Goal: Information Seeking & Learning: Learn about a topic

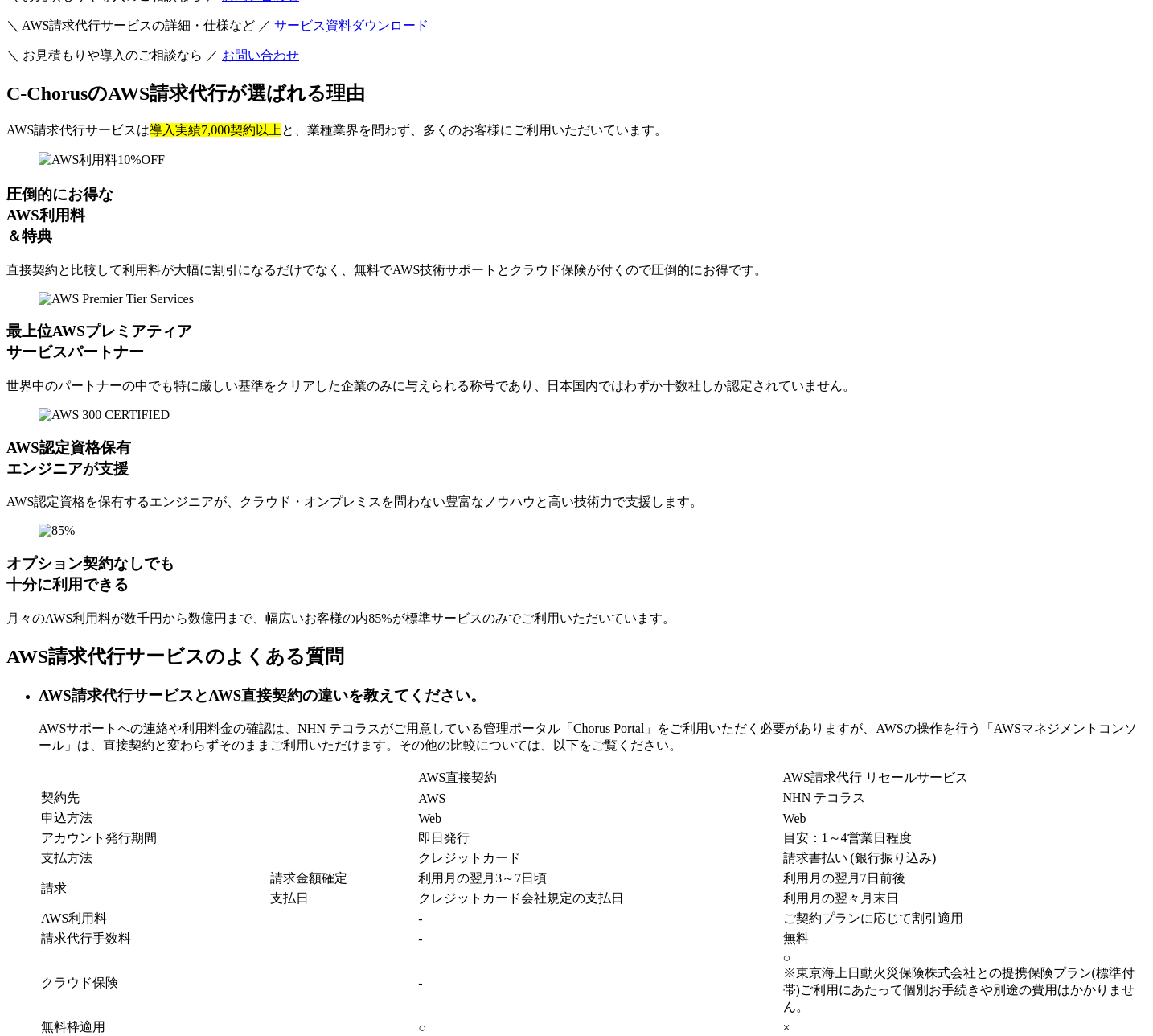
scroll to position [11459, 0]
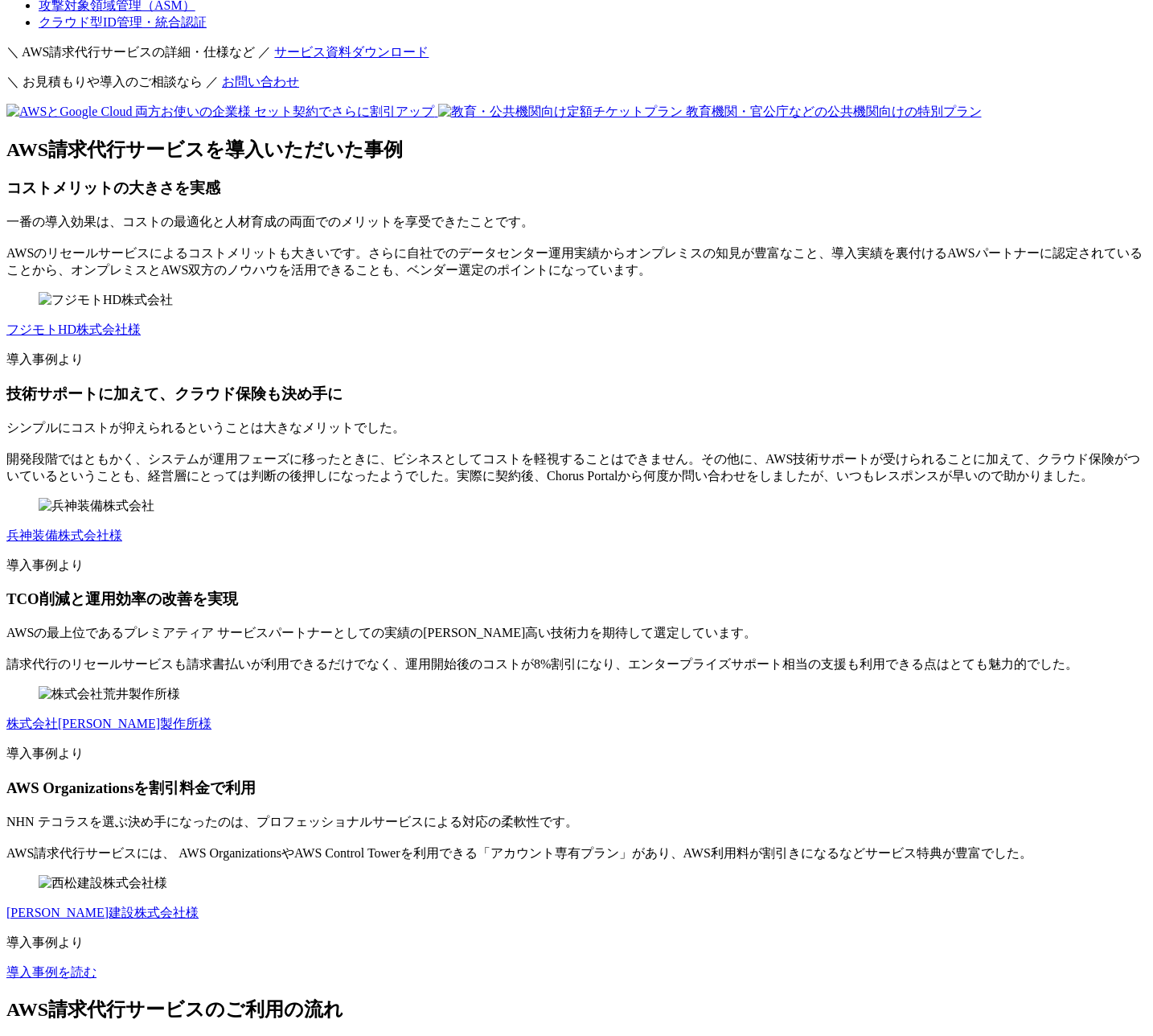
scroll to position [9532, 0]
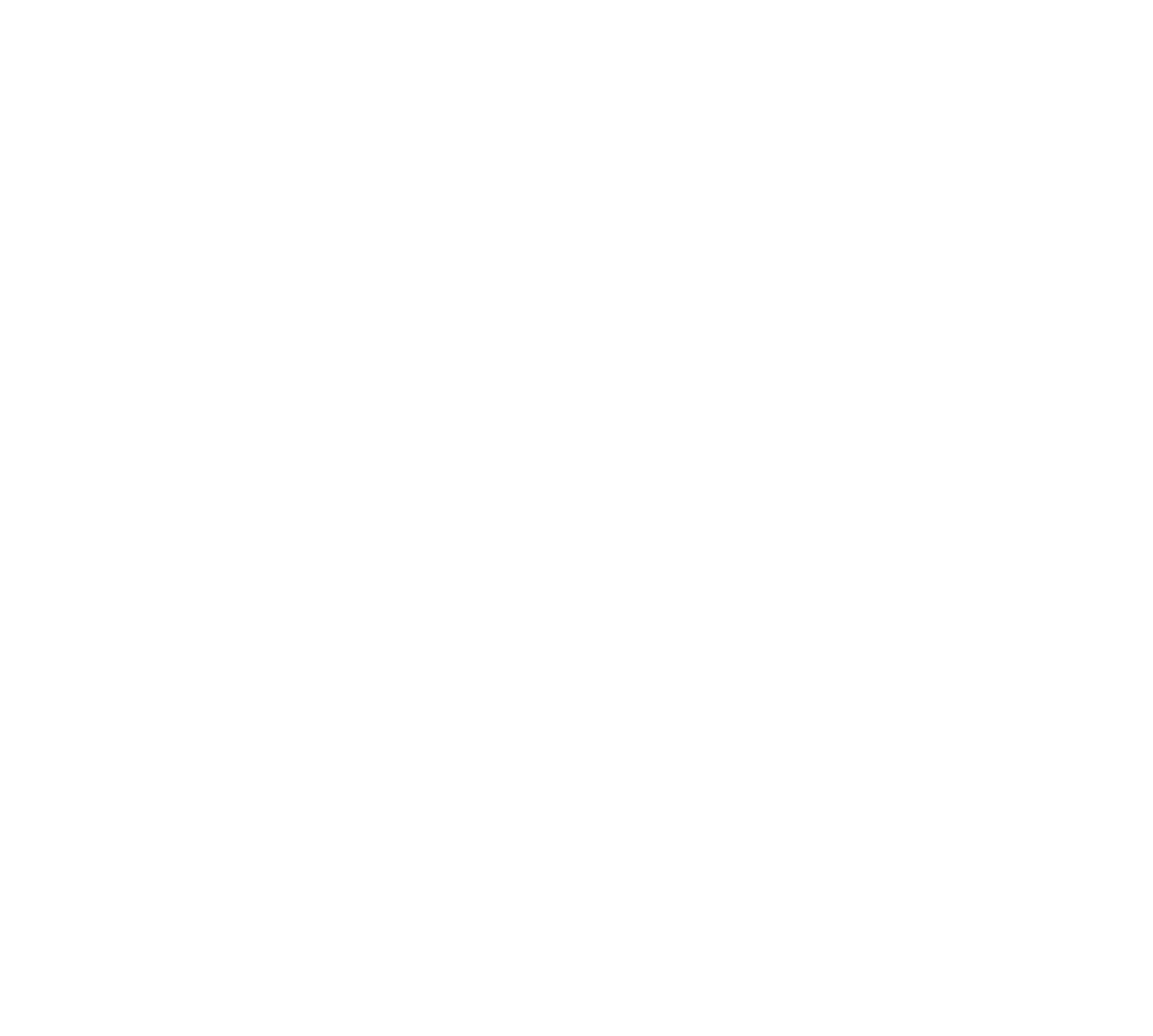
scroll to position [9104, 0]
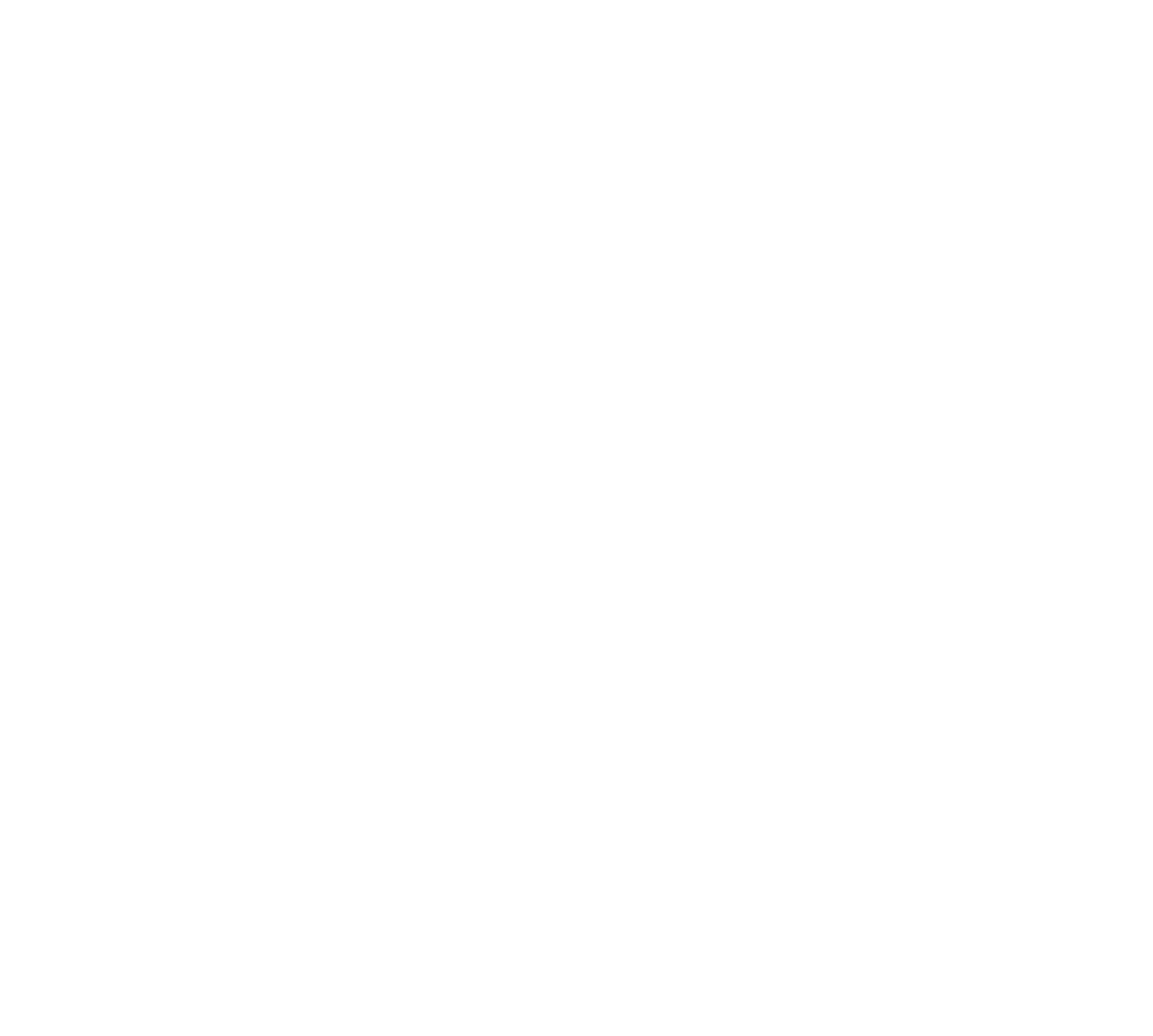
scroll to position [10708, 0]
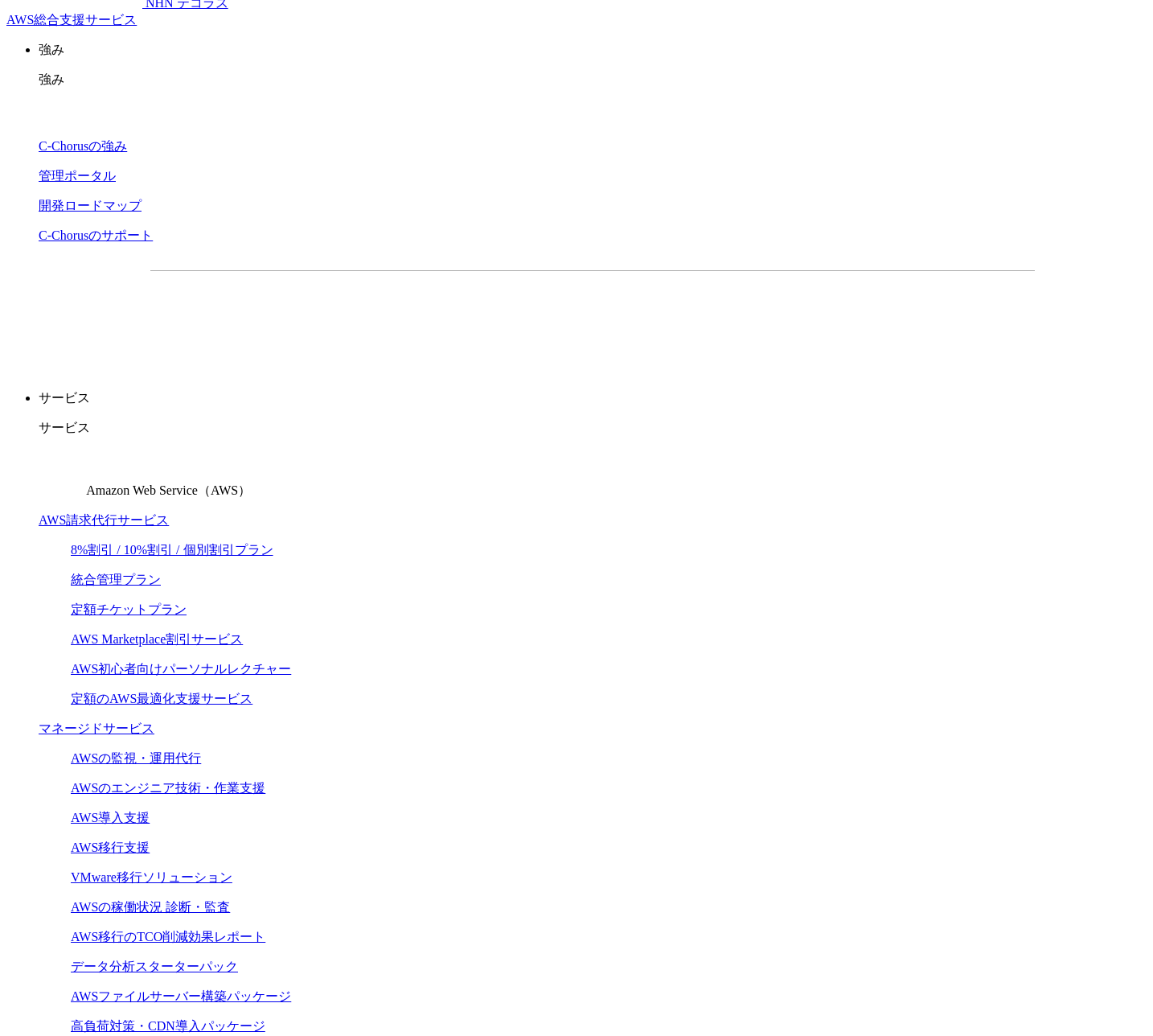
scroll to position [0, 0]
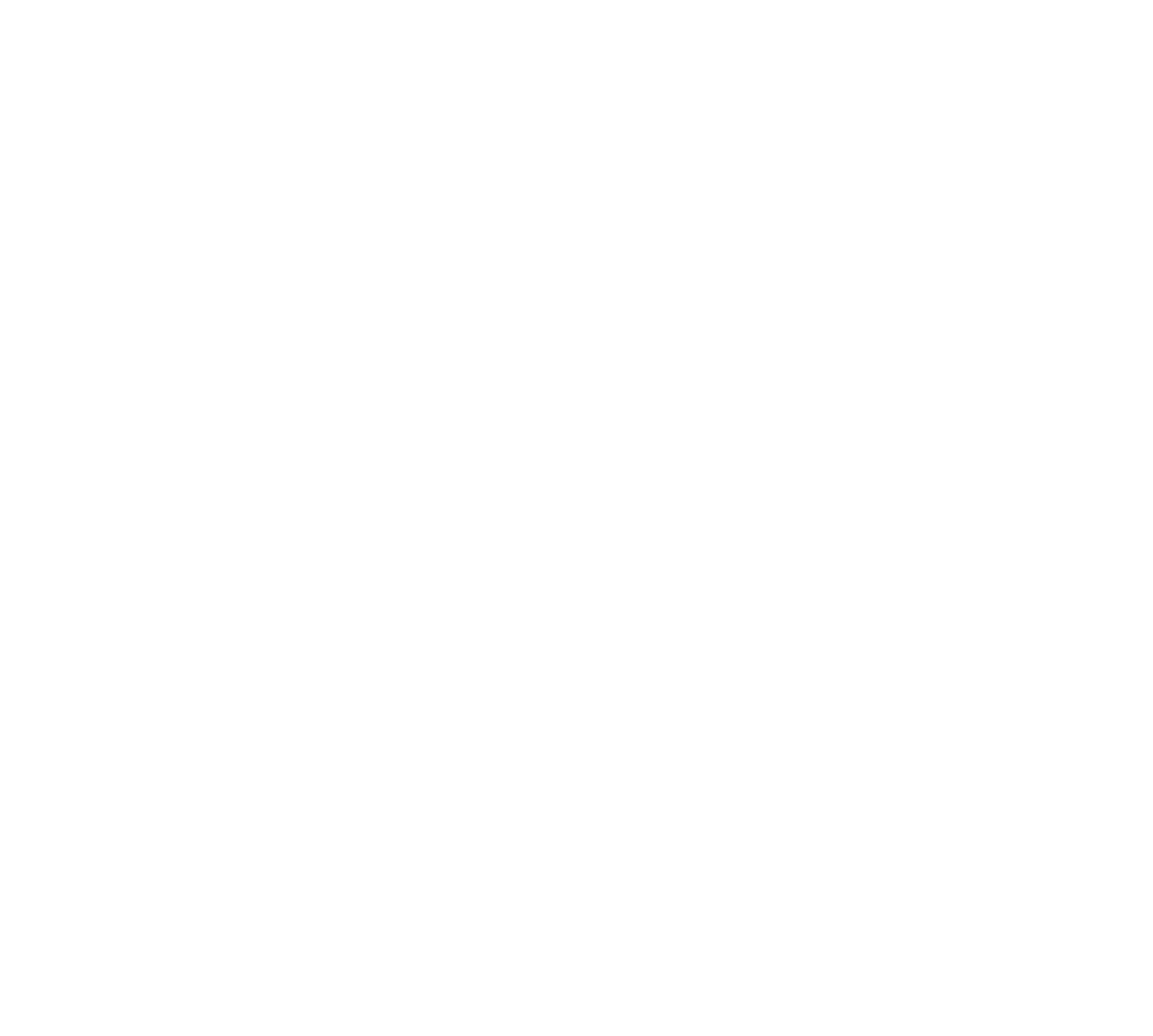
scroll to position [11292, 0]
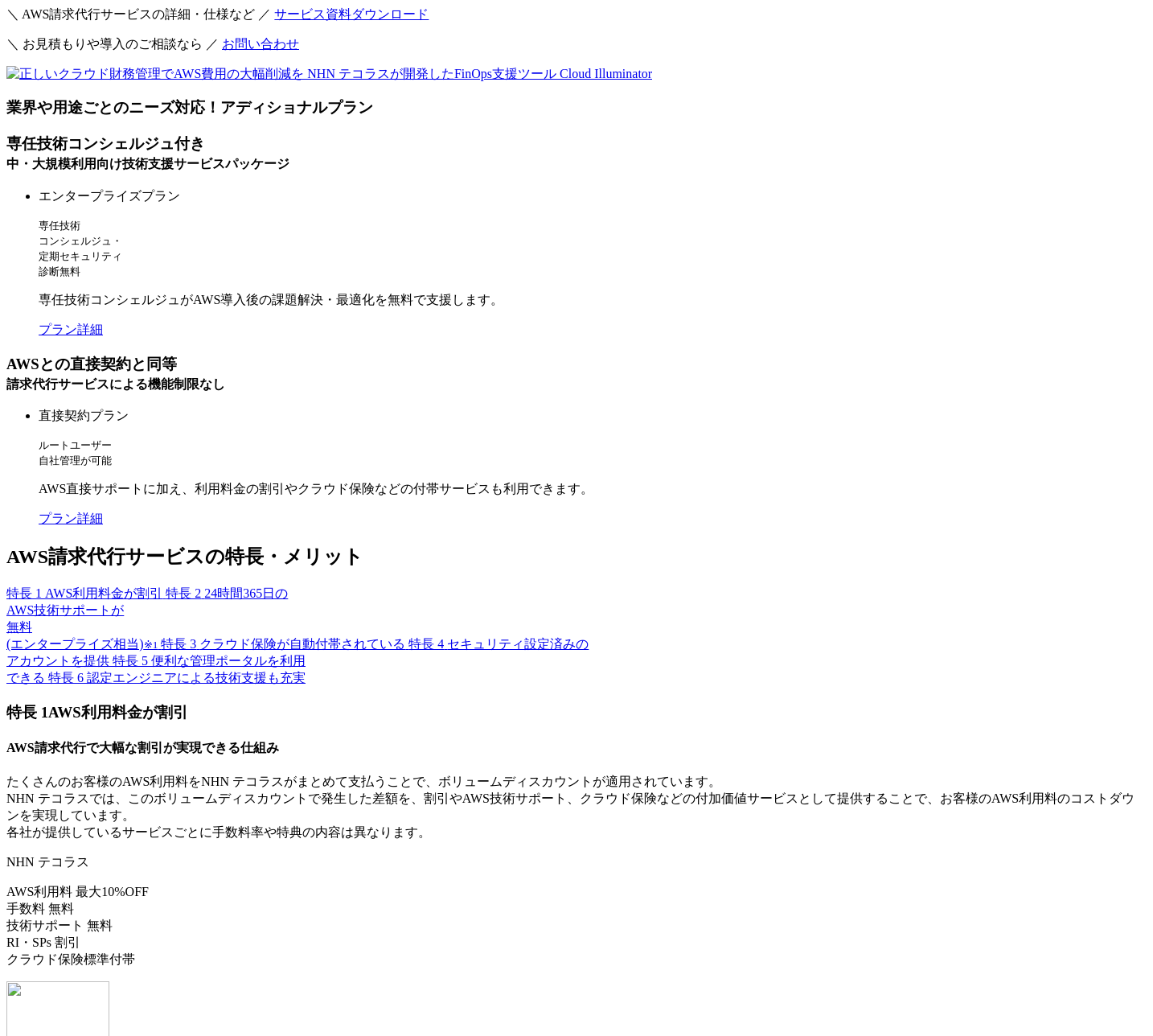
scroll to position [0, 0]
